Goal: Register for event/course

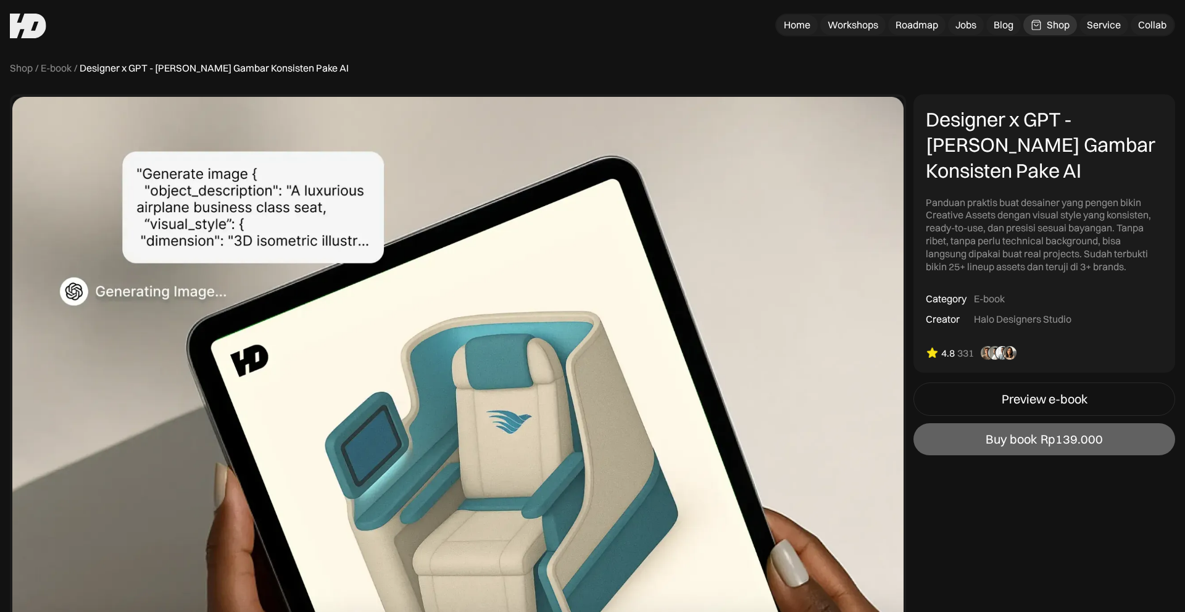
click at [57, 65] on div "E-book" at bounding box center [56, 68] width 31 height 13
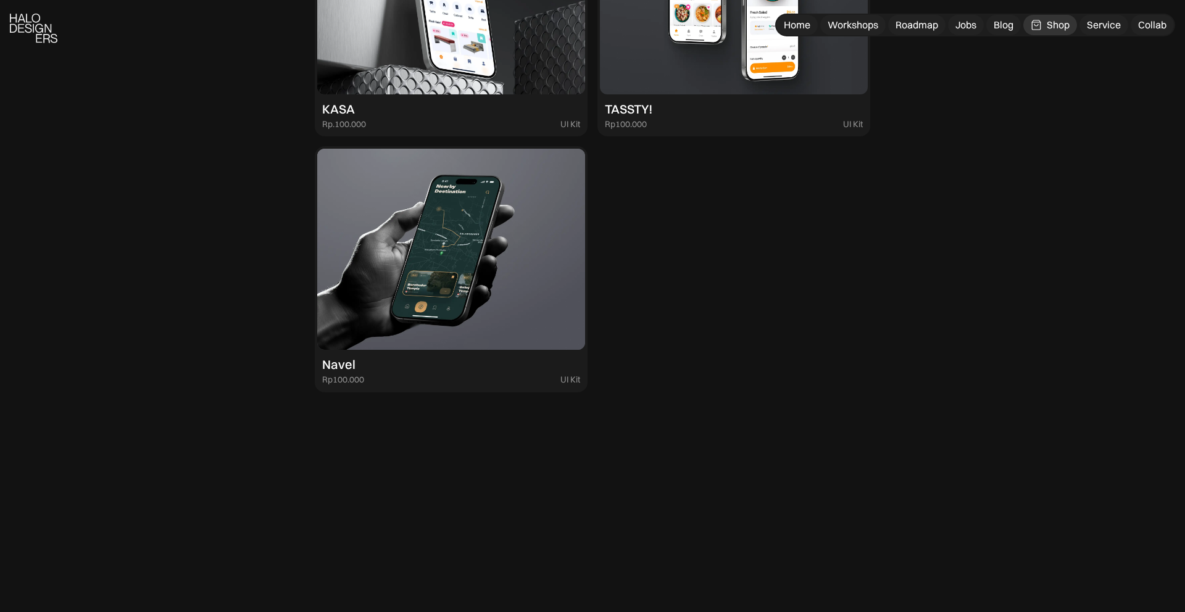
scroll to position [3812, 0]
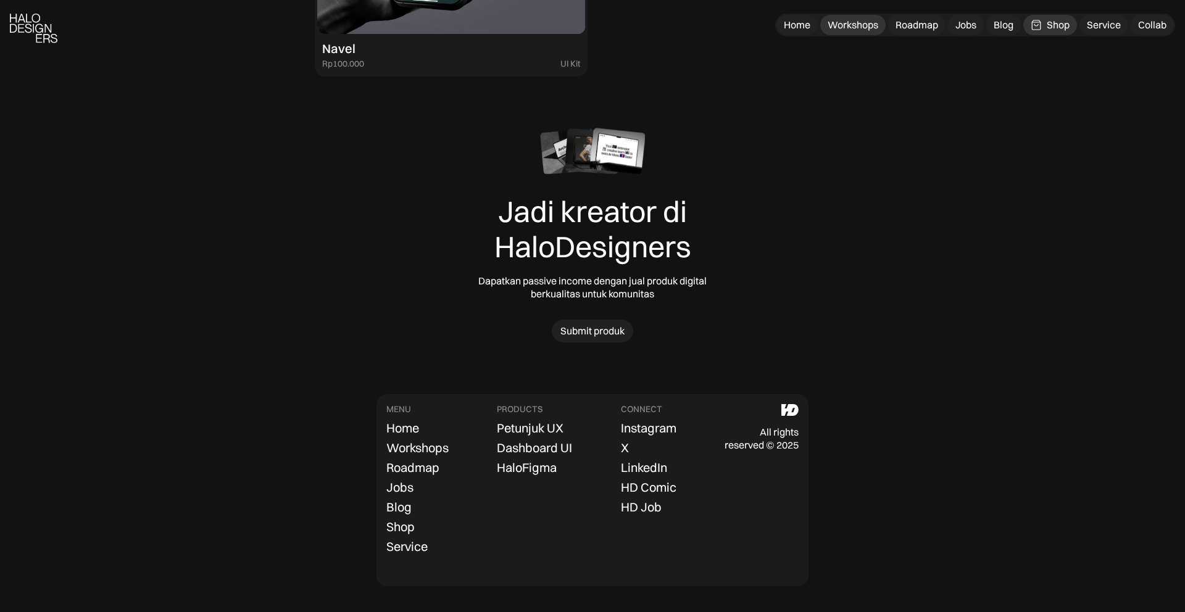
click at [840, 28] on div "Workshops" at bounding box center [852, 25] width 51 height 13
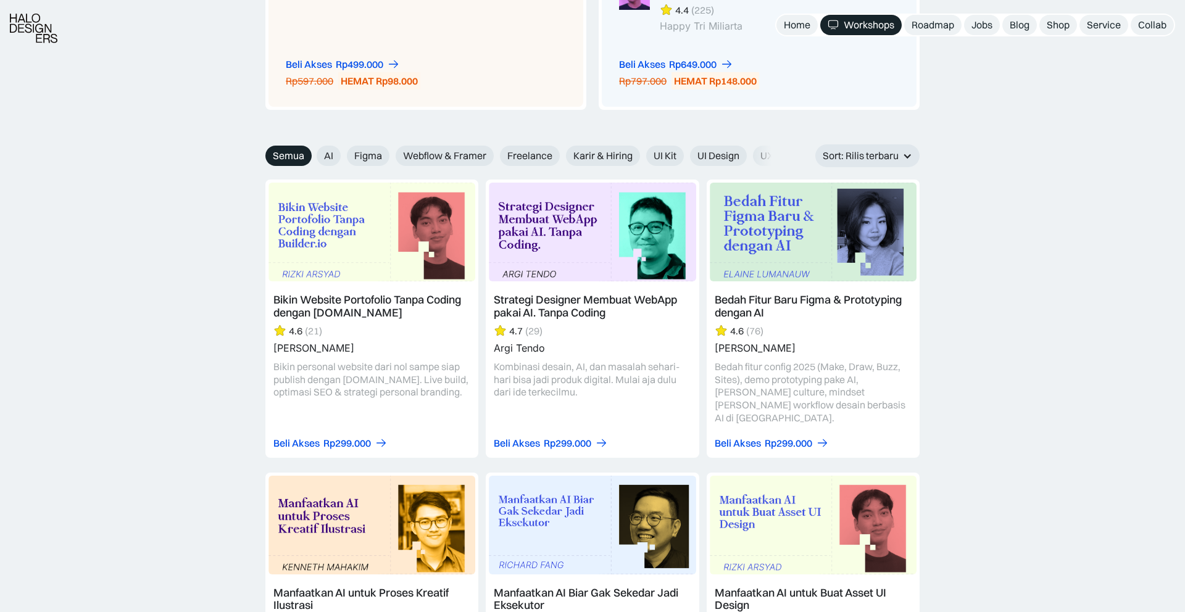
scroll to position [1308, 0]
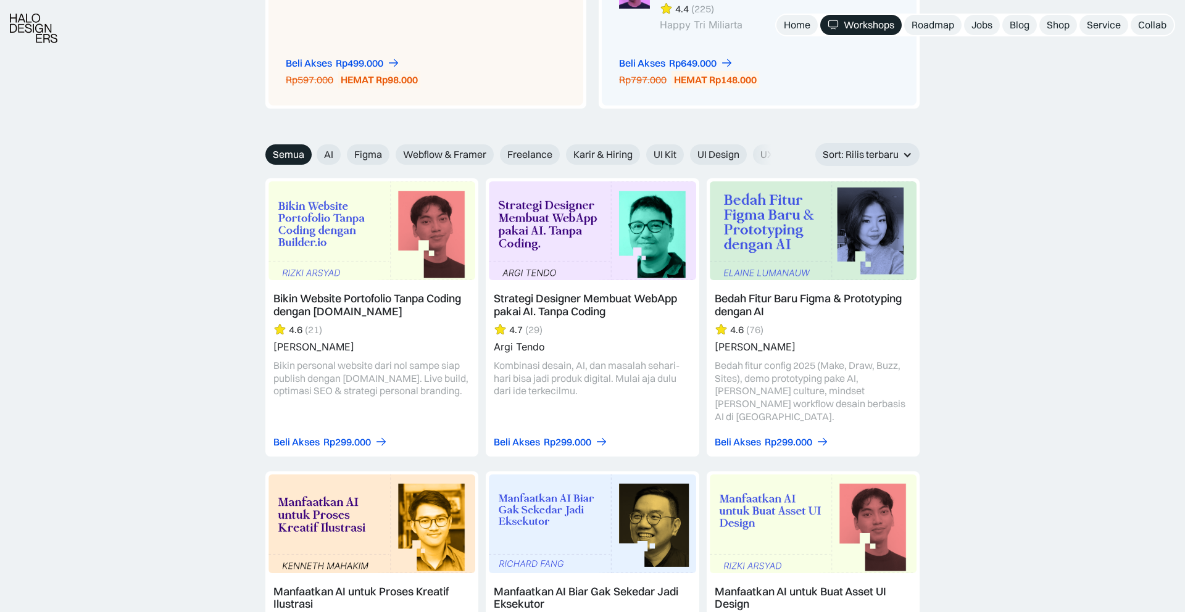
click at [429, 294] on link at bounding box center [371, 317] width 213 height 278
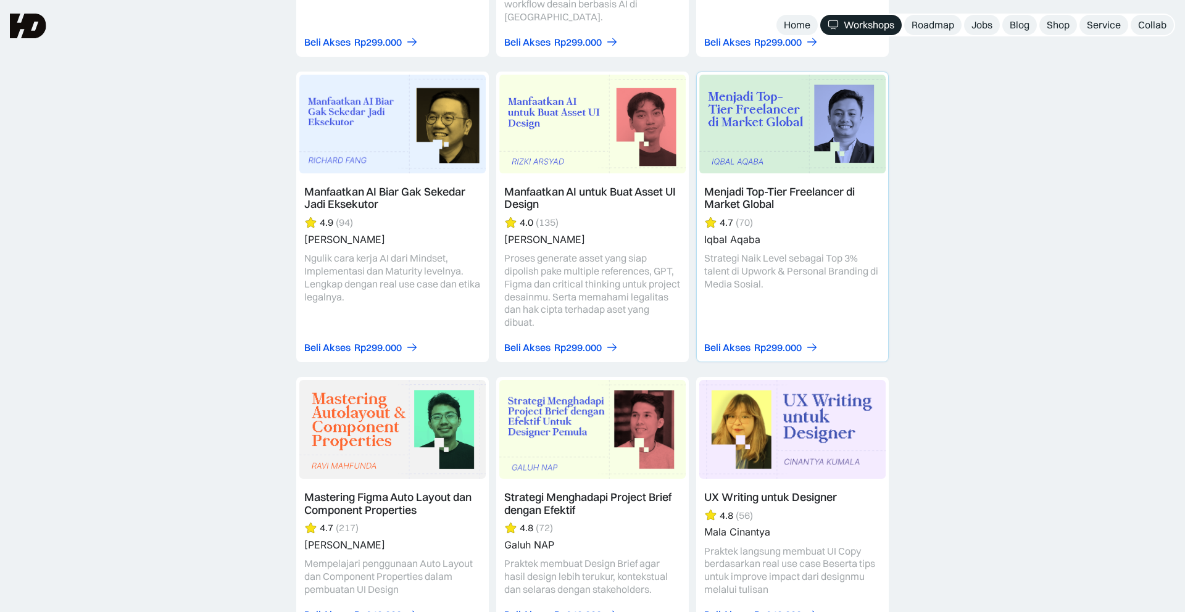
scroll to position [3452, 0]
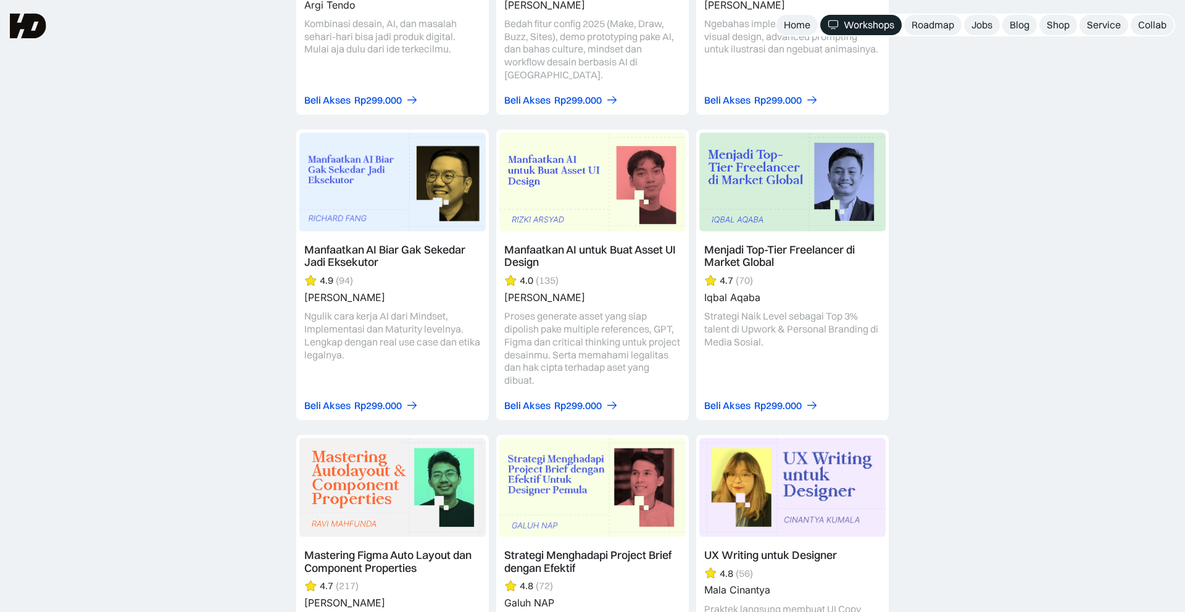
click at [967, 252] on div "Strategi Designer Membuat WebApp pakai AI. Tanpa Coding 4.7 (29) Argi Tendo Kom…" at bounding box center [592, 262] width 1185 height 890
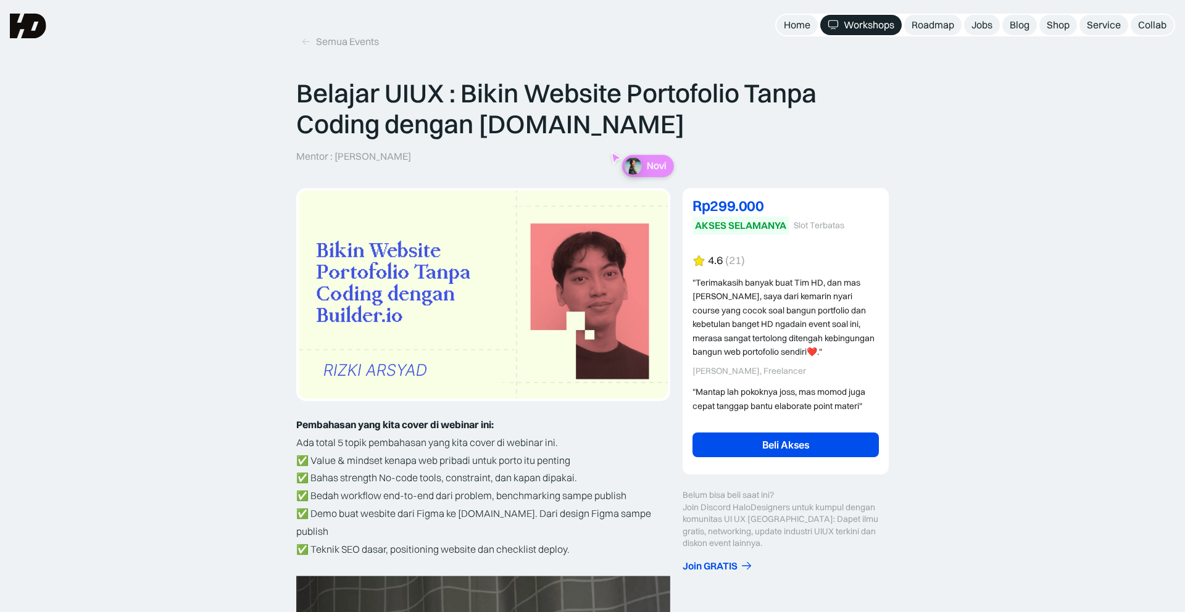
scroll to position [0, 0]
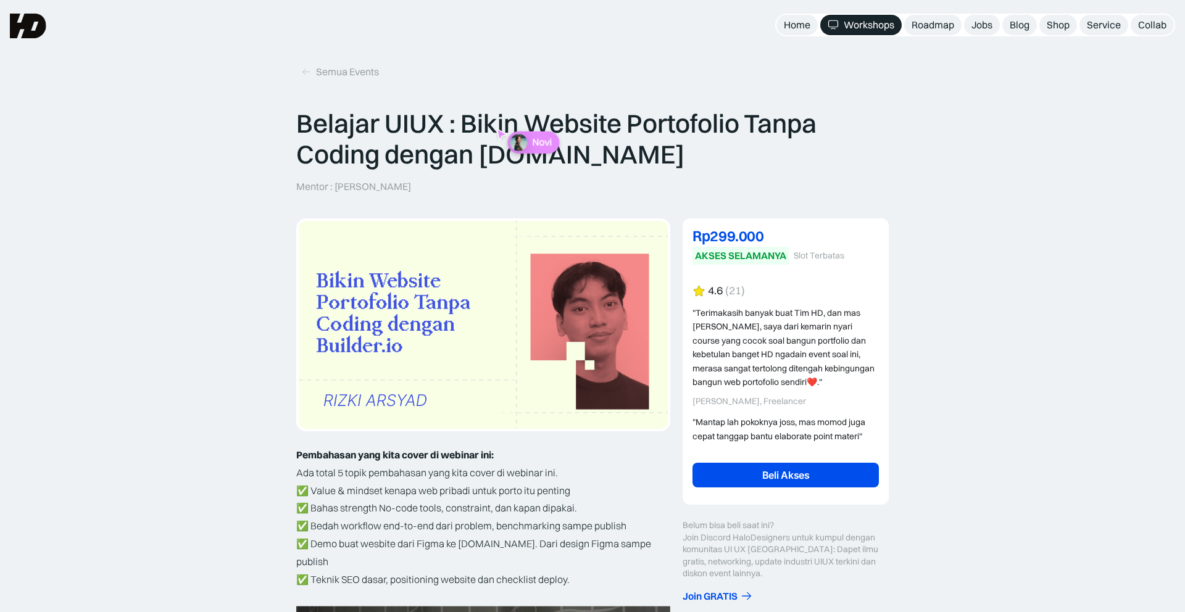
click at [345, 185] on p "Mentor : Rizki Arsyad" at bounding box center [353, 186] width 115 height 13
drag, startPoint x: 345, startPoint y: 185, endPoint x: 359, endPoint y: 186, distance: 14.2
click at [346, 185] on p "Mentor : Rizki Arsyad" at bounding box center [353, 186] width 115 height 13
click at [387, 187] on p "Mentor : Rizki Arsyad" at bounding box center [353, 186] width 115 height 13
copy p "[PERSON_NAME]"
